Goal: Information Seeking & Learning: Learn about a topic

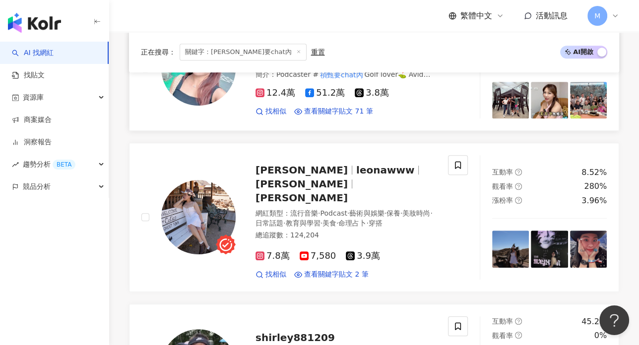
scroll to position [704, 0]
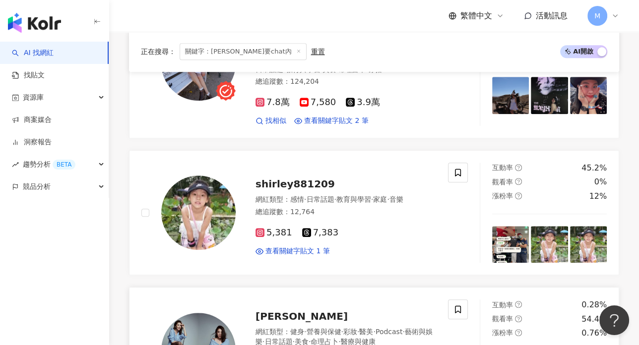
click at [270, 310] on span "[PERSON_NAME]" at bounding box center [301, 316] width 92 height 12
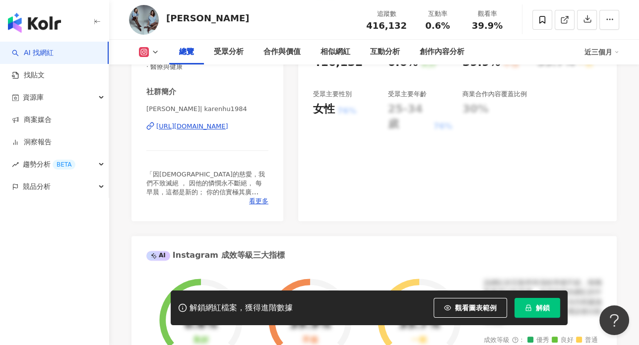
scroll to position [134, 0]
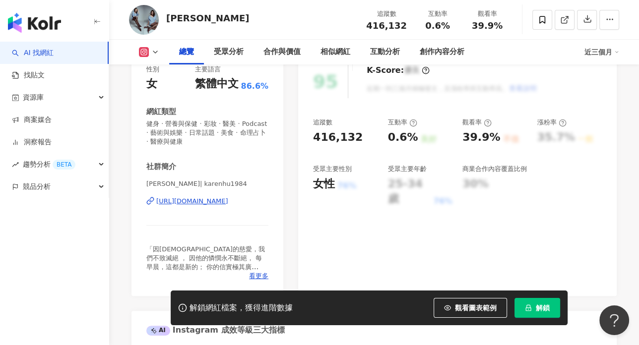
click at [228, 202] on div "[URL][DOMAIN_NAME]" at bounding box center [192, 201] width 72 height 9
